Goal: Task Accomplishment & Management: Complete application form

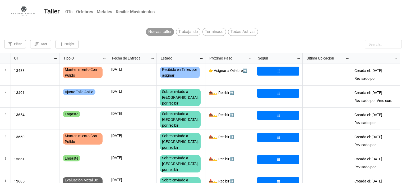
scroll to position [128, 402]
click at [378, 44] on input "text" at bounding box center [369, 44] width 63 height 8
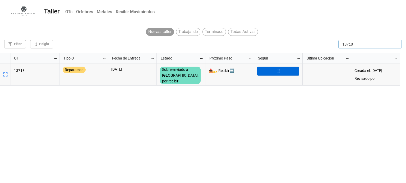
type input "13718"
click at [269, 75] on link "⇶" at bounding box center [278, 71] width 42 height 9
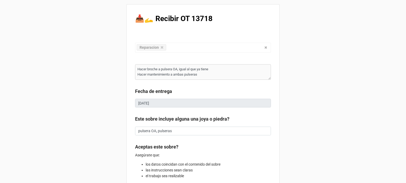
type textarea "x"
click at [272, 120] on div "📥🫴 Recibir OT 13718 Reparacion Confección Ajuste Mantenimiento Joya Personaliza…" at bounding box center [202, 139] width 153 height 271
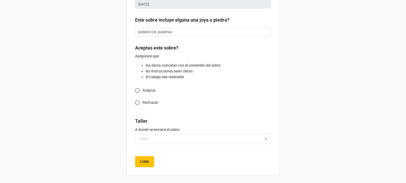
scroll to position [100, 0]
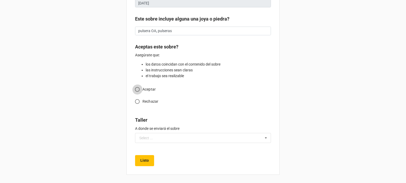
click at [137, 88] on input "Aceptar" at bounding box center [137, 89] width 10 height 10
radio input "true"
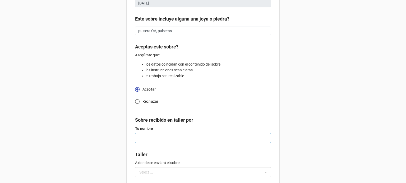
click at [146, 138] on input "text" at bounding box center [203, 138] width 136 height 10
type textarea "x"
type input "a"
type textarea "x"
type input "ar"
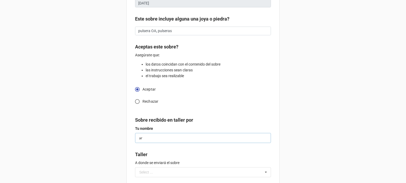
type textarea "x"
type input "ari"
type textarea "x"
type input "aris"
type textarea "x"
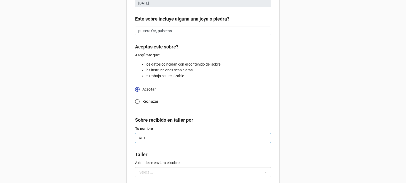
type input "ariso"
type textarea "x"
type input "arison"
click at [148, 171] on div "Select ..." at bounding box center [146, 173] width 14 height 4
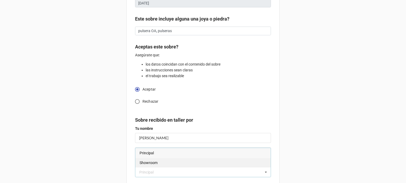
click at [149, 164] on span "Showroom" at bounding box center [148, 163] width 18 height 4
type textarea "x"
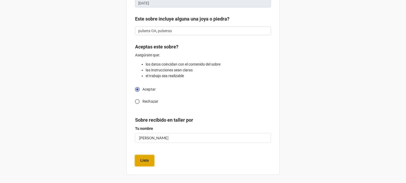
click at [142, 159] on b "Listo" at bounding box center [144, 161] width 8 height 6
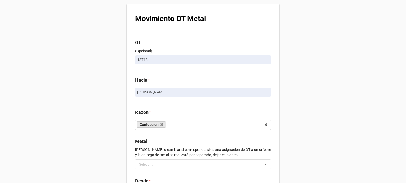
click at [127, 152] on div "Movimiento OT Metal OT (Opcional) 13718 Hacia * Arison Razon * Confeccion Engas…" at bounding box center [202, 119] width 153 height 230
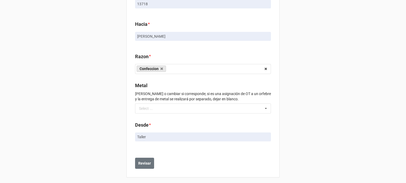
scroll to position [59, 0]
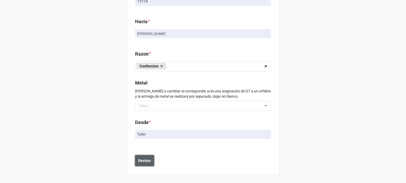
click at [143, 161] on b "Revisar" at bounding box center [144, 161] width 13 height 6
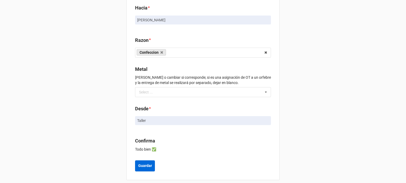
scroll to position [106, 0]
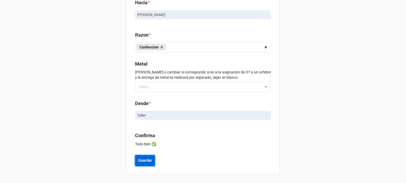
click at [142, 160] on b "Guardar" at bounding box center [145, 161] width 14 height 6
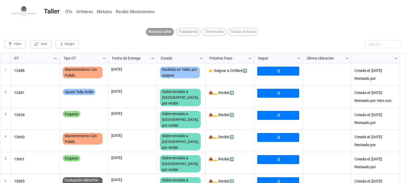
scroll to position [128, 402]
click at [390, 46] on input "text" at bounding box center [369, 44] width 63 height 8
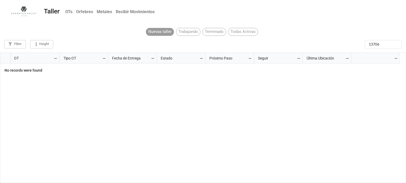
click at [192, 34] on div "Trabajando" at bounding box center [188, 32] width 24 height 8
click at [220, 33] on div "Terminado" at bounding box center [213, 32] width 23 height 8
click at [244, 33] on div "Todas Activas" at bounding box center [243, 32] width 30 height 8
click at [167, 32] on div "Nuevas taller" at bounding box center [160, 32] width 28 height 8
click at [384, 46] on input "13706" at bounding box center [369, 44] width 63 height 8
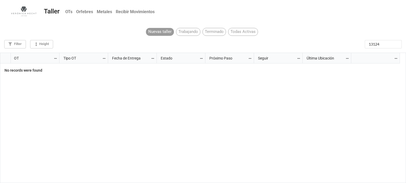
click at [187, 31] on div "Trabajando" at bounding box center [188, 32] width 24 height 8
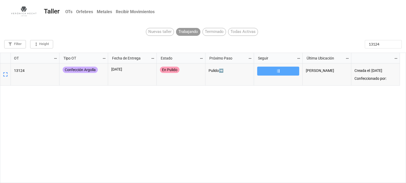
click at [215, 32] on div "Terminado" at bounding box center [213, 32] width 23 height 8
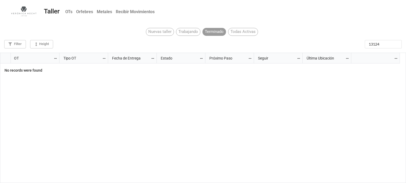
click at [245, 34] on div "Todas Activas" at bounding box center [243, 32] width 30 height 8
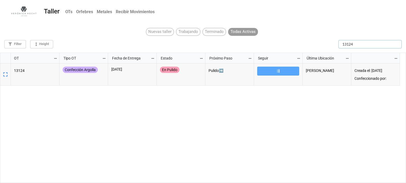
click at [384, 43] on input "13124" at bounding box center [369, 44] width 63 height 8
type input "1"
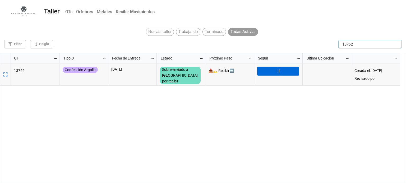
type input "13752"
click at [289, 73] on link "⇶" at bounding box center [278, 71] width 42 height 9
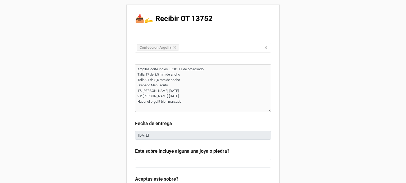
type textarea "x"
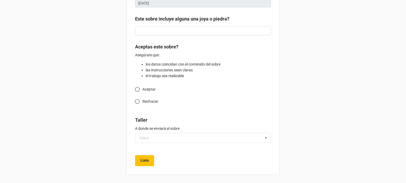
click at [334, 56] on div "📥🫴 Recibir OT 13752 Confección Argolla Confección Ajuste Mantenimiento Joya Per…" at bounding box center [203, 25] width 406 height 316
click at [391, 69] on div "📥🫴 Recibir OT 13752 Confección Argolla Confección Ajuste Mantenimiento Joya Per…" at bounding box center [203, 25] width 406 height 316
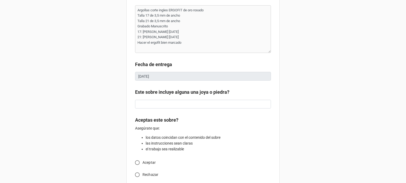
click at [391, 69] on div "📥🫴 Recibir OT 13752 Confección Argolla Confección Ajuste Mantenimiento Joya Per…" at bounding box center [203, 99] width 406 height 316
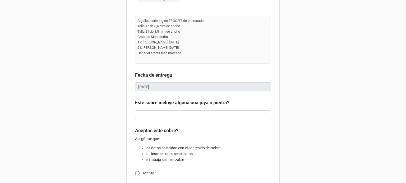
scroll to position [48, 0]
click at [135, 171] on input "Aceptar" at bounding box center [137, 174] width 10 height 10
radio input "true"
click at [293, 114] on div "📥🫴 Recibir OT 13752 Confección Argolla Confección Ajuste Mantenimiento Joya Per…" at bounding box center [203, 127] width 406 height 351
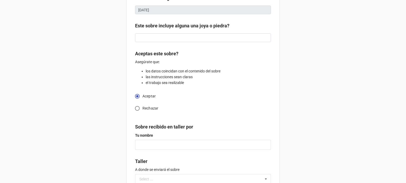
scroll to position [164, 0]
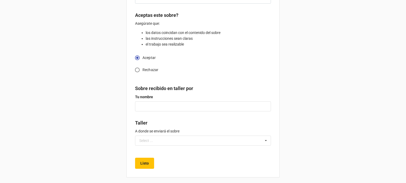
click at [293, 114] on div "📥🫴 Recibir OT 13752 Confección Argolla Confección Ajuste Mantenimiento Joya Per…" at bounding box center [203, 11] width 406 height 351
click at [185, 110] on input "text" at bounding box center [203, 107] width 136 height 10
type textarea "x"
type input "M"
type textarea "x"
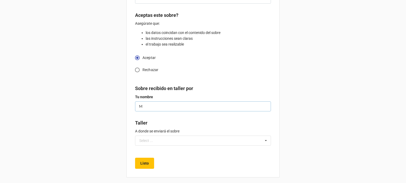
type input "Mi"
type textarea "x"
type input "Mig"
type textarea "x"
type input "Migu"
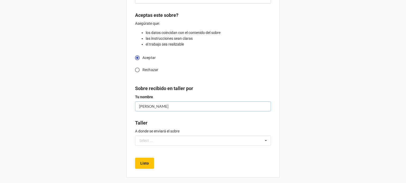
type textarea "x"
type input "Migue"
type textarea "x"
type input "[PERSON_NAME]"
click at [174, 141] on input "text" at bounding box center [202, 141] width 135 height 10
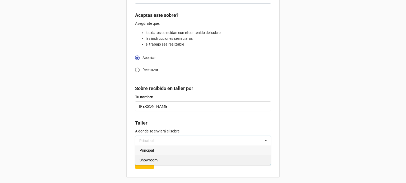
click at [162, 159] on div "Showroom" at bounding box center [202, 161] width 135 height 10
type textarea "x"
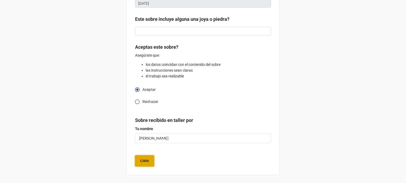
click at [145, 161] on b "Listo" at bounding box center [144, 161] width 8 height 6
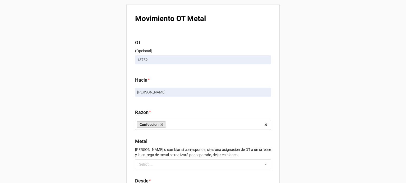
click at [381, 157] on div "Movimiento OT Metal OT (Opcional) 13752 Hacia * [PERSON_NAME] * Confeccion Enga…" at bounding box center [203, 121] width 406 height 242
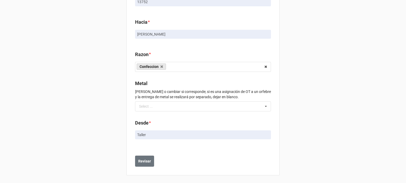
scroll to position [59, 0]
click at [147, 157] on button "Revisar" at bounding box center [144, 161] width 19 height 11
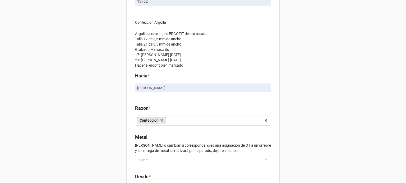
click at [147, 157] on div "Select ..." at bounding box center [149, 160] width 23 height 6
click at [327, 103] on div "Movimiento OT Metal OT (Opcional) 13752 Confección Argolla Argollas corte ingle…" at bounding box center [203, 99] width 406 height 316
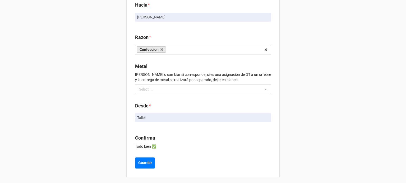
scroll to position [132, 0]
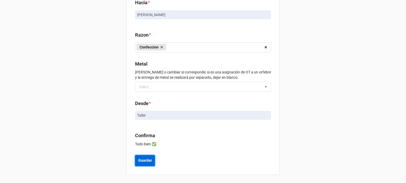
click at [145, 163] on b "Guardar" at bounding box center [145, 161] width 14 height 6
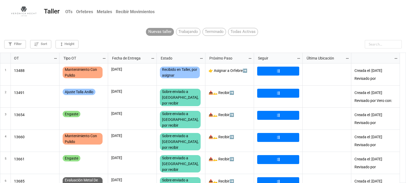
scroll to position [128, 402]
click at [373, 47] on input "text" at bounding box center [382, 44] width 37 height 8
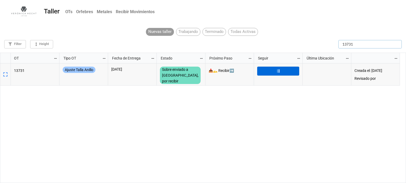
type input "13731"
click at [295, 72] on link "⇶" at bounding box center [278, 71] width 42 height 9
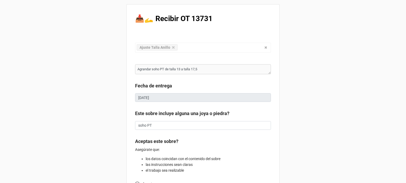
type textarea "x"
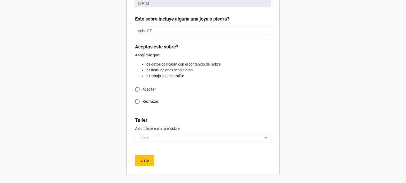
click at [136, 91] on input "Aceptar" at bounding box center [137, 89] width 10 height 10
radio input "true"
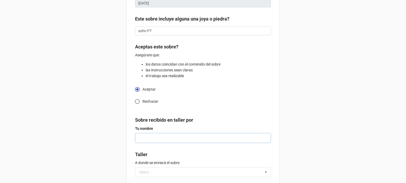
click at [233, 141] on input "text" at bounding box center [203, 138] width 136 height 10
type textarea "x"
type input "M"
type textarea "x"
type input "MI"
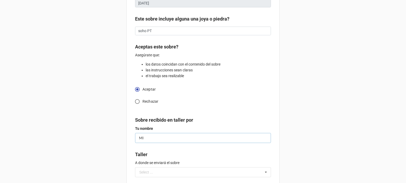
type textarea "x"
type input "MIG"
type textarea "x"
type input "MIGU"
type textarea "x"
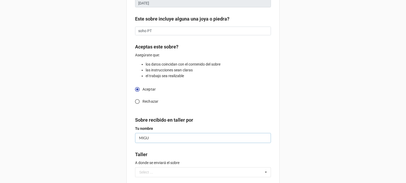
type input "MIGUE"
type textarea "x"
type input "MIGUEK"
type textarea "x"
type input "MIGUE"
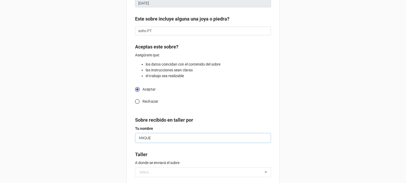
type textarea "x"
type input "MIGU"
type textarea "x"
type input "MIG"
type textarea "x"
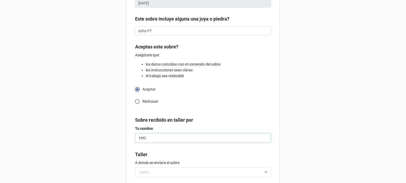
type input "MI"
type textarea "x"
type input "M"
type textarea "x"
type input "Mi"
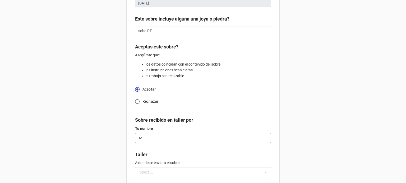
type textarea "x"
type input "Mig"
type textarea "x"
type input "Migu"
type textarea "x"
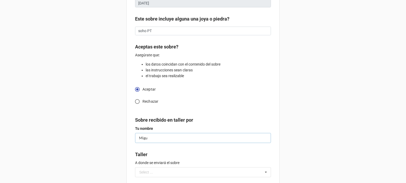
type input "Migue"
type textarea "x"
type input "[PERSON_NAME]"
click at [213, 175] on input "text" at bounding box center [202, 173] width 135 height 10
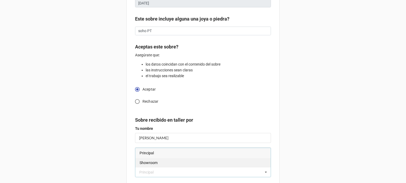
click at [178, 164] on div "Showroom" at bounding box center [202, 163] width 135 height 10
type textarea "x"
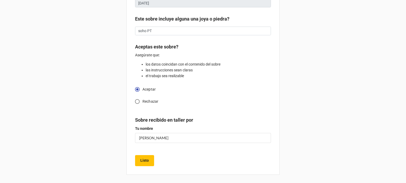
scroll to position [95, 0]
click at [145, 162] on b "Listo" at bounding box center [144, 161] width 8 height 6
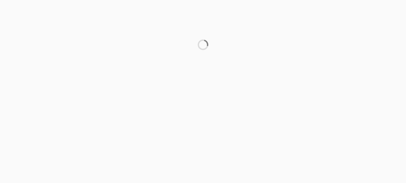
scroll to position [0, 0]
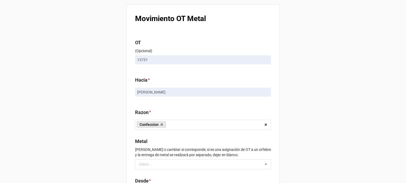
click at [333, 74] on div "Movimiento OT Metal OT (Opcional) 13731 Hacia * [PERSON_NAME] * Confeccion Enga…" at bounding box center [203, 121] width 406 height 242
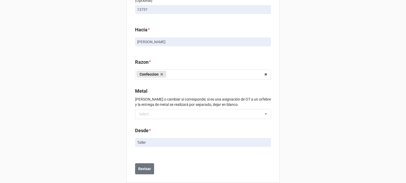
scroll to position [59, 0]
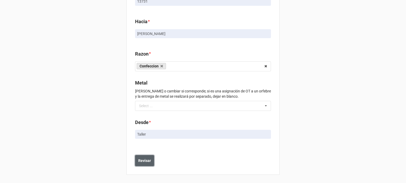
click at [148, 161] on b "Revisar" at bounding box center [144, 161] width 13 height 6
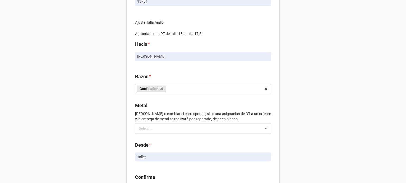
click at [323, 84] on div "Movimiento OT Metal OT (Opcional) 13731 Ajuste Talla [PERSON_NAME] soho PT de t…" at bounding box center [203, 83] width 406 height 284
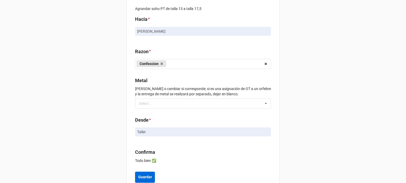
scroll to position [100, 0]
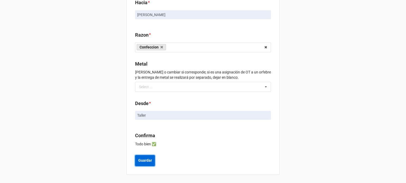
click at [148, 160] on b "Guardar" at bounding box center [145, 161] width 14 height 6
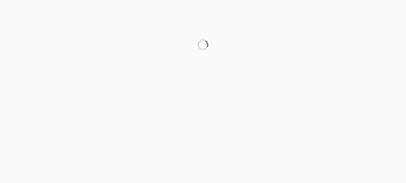
scroll to position [0, 0]
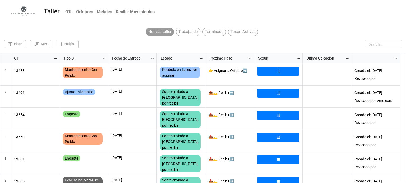
scroll to position [128, 402]
click at [377, 43] on input "text" at bounding box center [369, 44] width 63 height 8
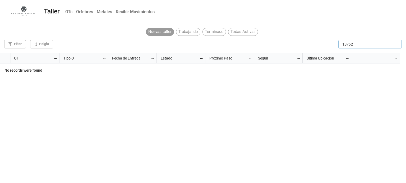
click at [377, 43] on input "13752" at bounding box center [369, 44] width 63 height 8
type input "1"
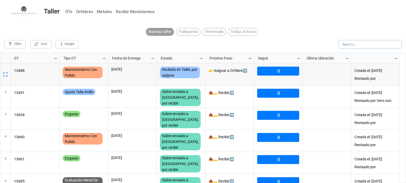
click at [375, 43] on input "text" at bounding box center [369, 44] width 63 height 8
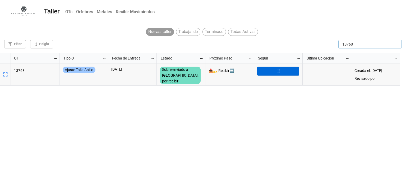
type input "13768"
click at [289, 72] on link "⇶" at bounding box center [278, 71] width 42 height 9
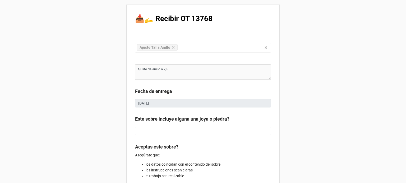
click at [289, 72] on div "📥🫴 Recibir OT 13768 Ajuste Talla Anillo Confección Ajuste Mantenimiento Joya Pe…" at bounding box center [203, 142] width 406 height 284
click at [318, 106] on div "📥🫴 Recibir OT 13768 Ajuste Talla Anillo Confección Ajuste Mantenimiento Joya Pe…" at bounding box center [203, 142] width 406 height 284
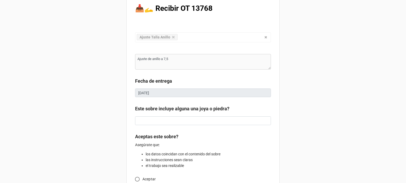
type textarea "x"
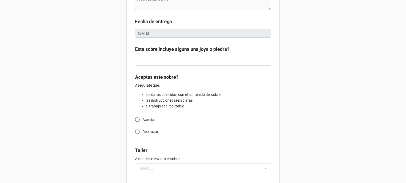
scroll to position [100, 0]
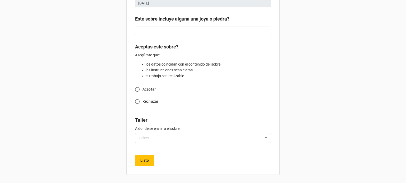
click at [136, 90] on input "Aceptar" at bounding box center [137, 89] width 10 height 10
radio input "true"
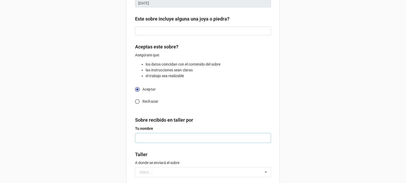
click at [217, 142] on input "text" at bounding box center [203, 138] width 136 height 10
type textarea "x"
type input "M"
type textarea "x"
type input "Mi"
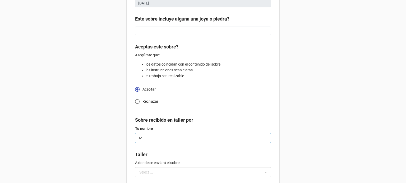
type textarea "x"
type input "Mig"
type textarea "x"
type input "Migu"
type textarea "x"
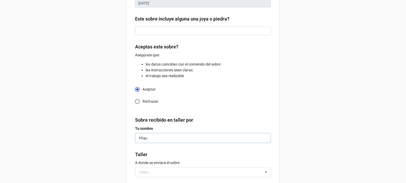
type input "Migue"
type textarea "x"
type input "[PERSON_NAME]"
click at [264, 174] on icon at bounding box center [266, 173] width 8 height 10
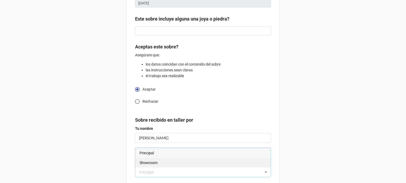
click at [186, 164] on div "Showroom" at bounding box center [202, 163] width 135 height 10
type textarea "x"
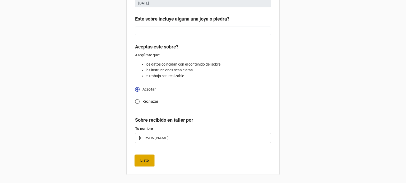
click at [145, 162] on b "Listo" at bounding box center [144, 161] width 8 height 6
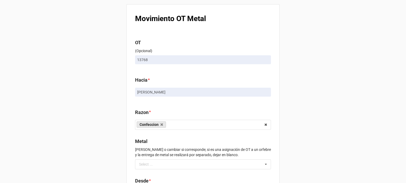
click at [332, 81] on div "Movimiento OT Metal OT (Opcional) 13768 Hacia * [PERSON_NAME] * Confeccion Enga…" at bounding box center [203, 121] width 406 height 242
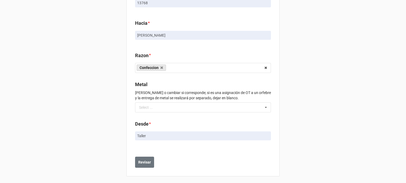
scroll to position [59, 0]
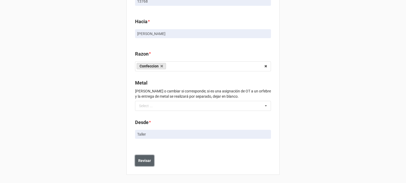
click at [148, 157] on button "Revisar" at bounding box center [144, 161] width 19 height 11
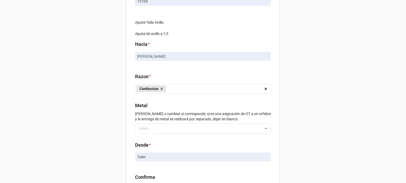
click at [318, 99] on div "Movimiento OT Metal OT (Opcional) 13768 Ajuste Talla Anillo Ajuste de anillo a …" at bounding box center [203, 83] width 406 height 284
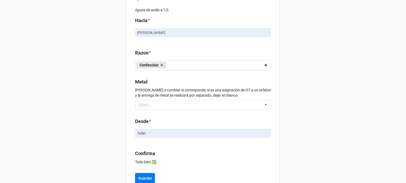
scroll to position [100, 0]
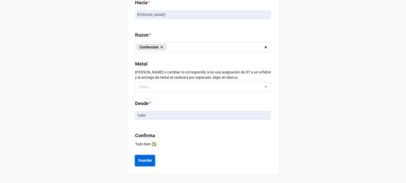
click at [148, 159] on b "Guardar" at bounding box center [145, 161] width 14 height 6
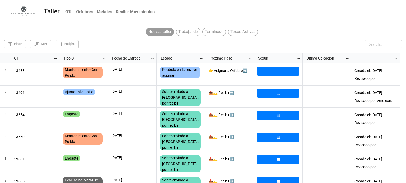
scroll to position [128, 402]
click at [370, 44] on input "text" at bounding box center [369, 44] width 63 height 8
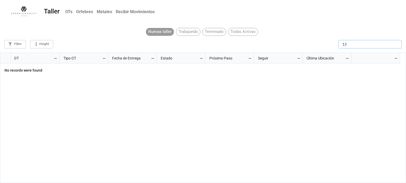
type input "1"
